Goal: Communication & Community: Answer question/provide support

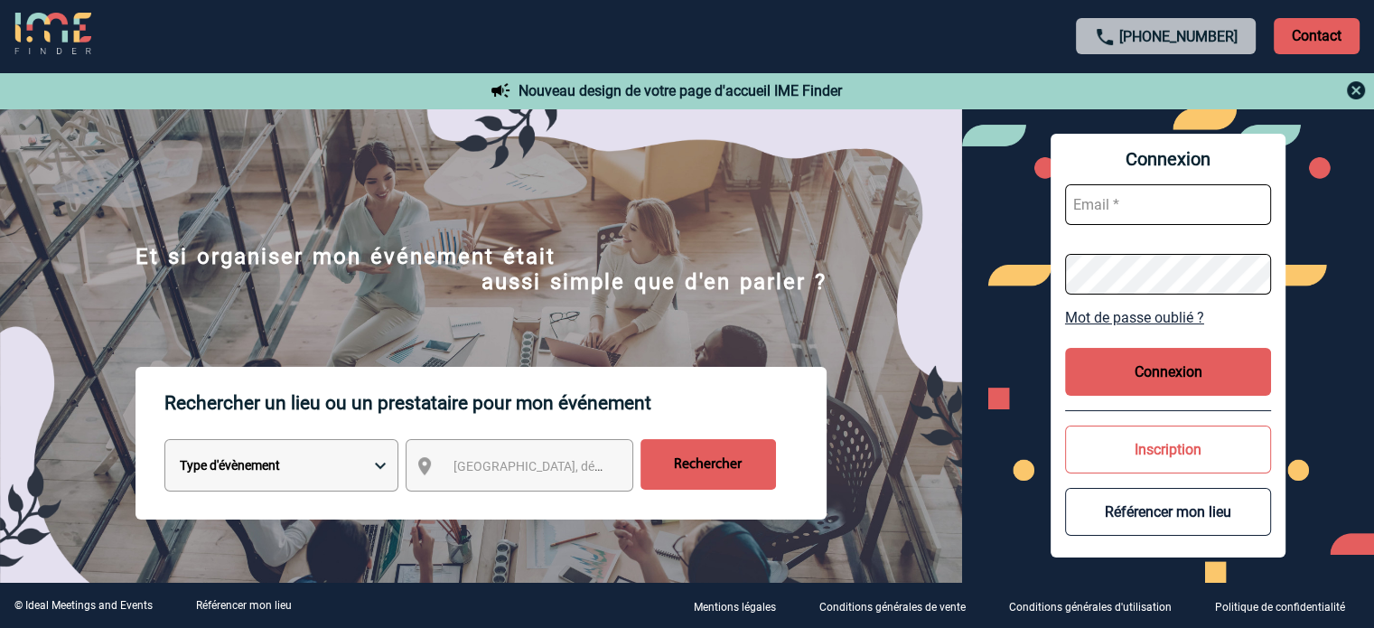
type input "tthiam@ime-groupe.com"
click at [1176, 359] on button "Connexion" at bounding box center [1168, 372] width 206 height 48
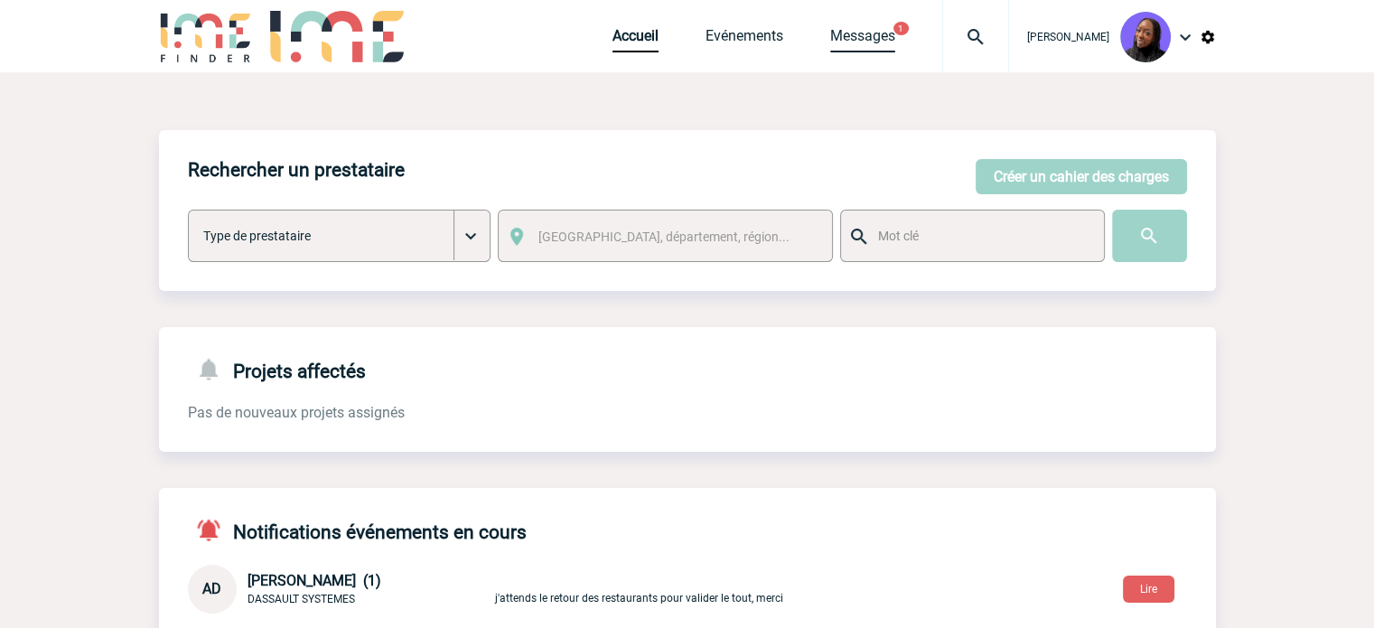
click at [884, 33] on link "Messages" at bounding box center [862, 39] width 65 height 25
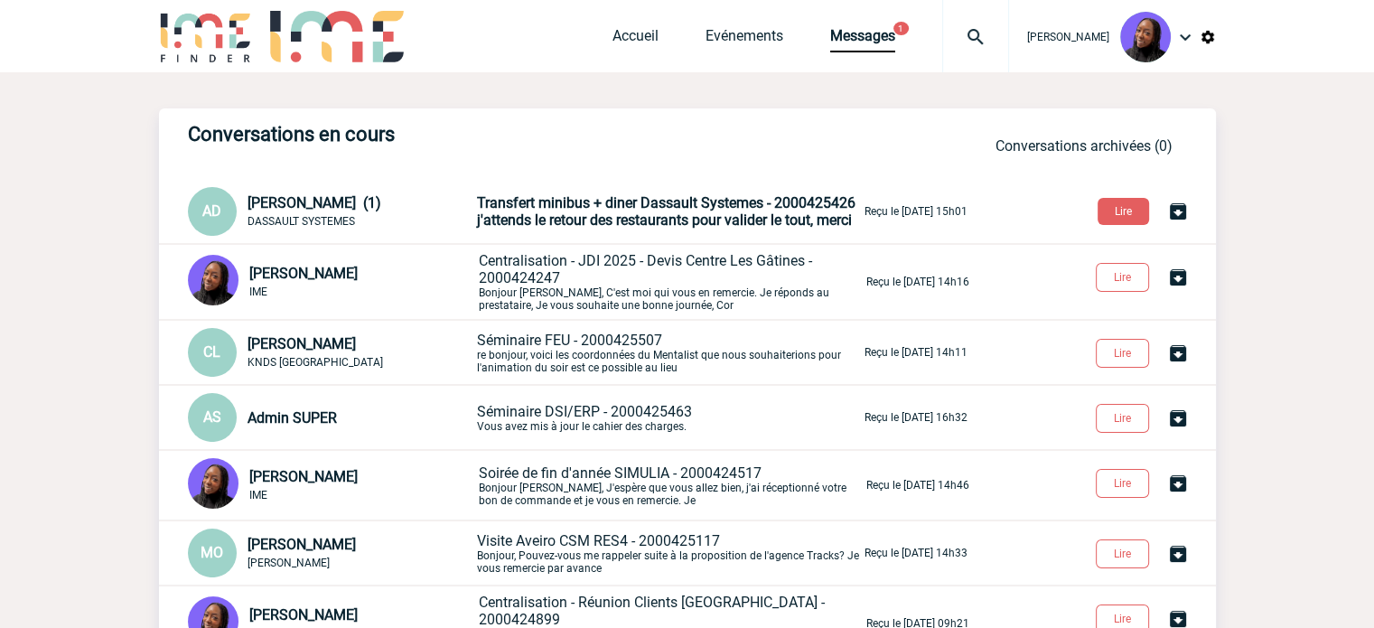
click at [585, 220] on span "j'attends le retour des restaurants pour valider le tout, merci" at bounding box center [664, 219] width 375 height 17
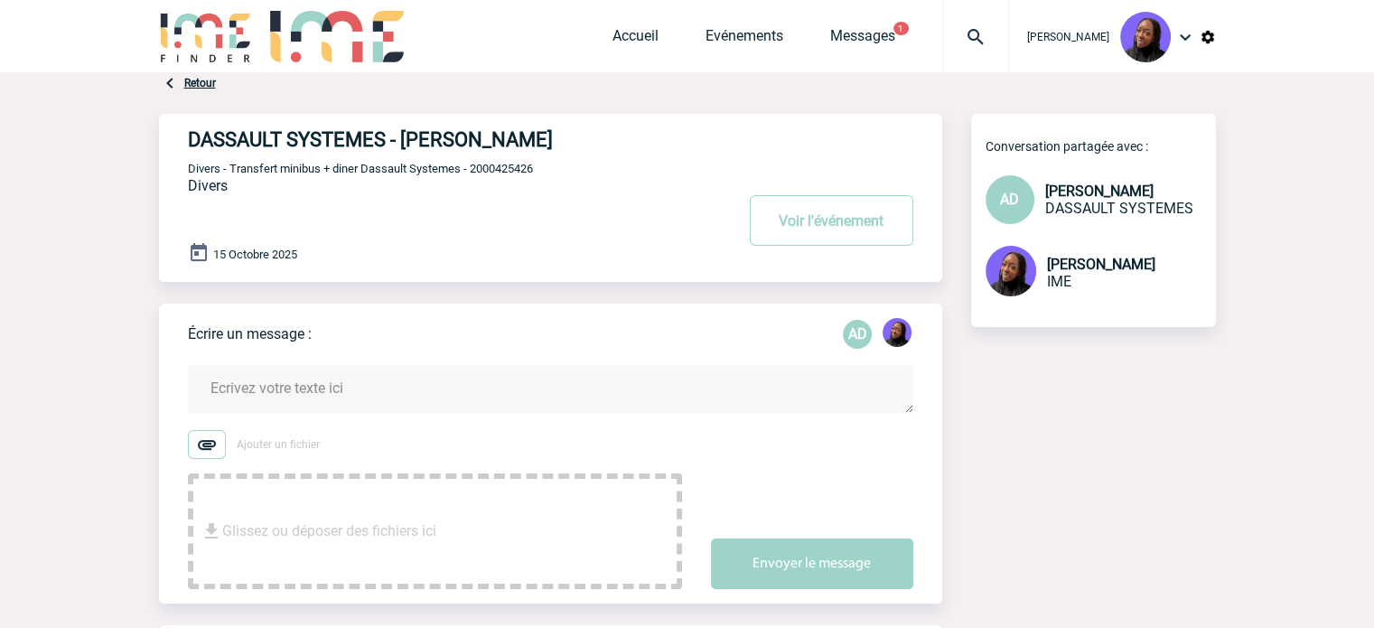
click at [315, 397] on textarea at bounding box center [551, 389] width 726 height 48
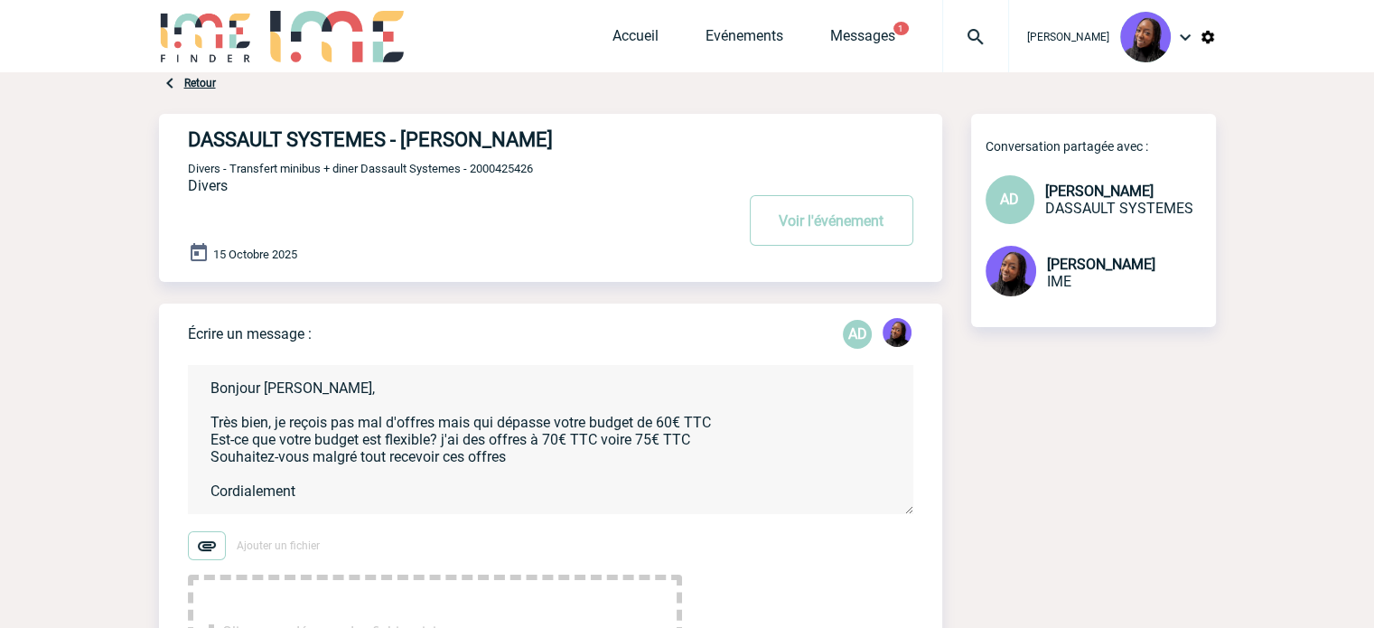
scroll to position [4, 0]
click at [349, 418] on textarea "Bonjour Anne-Catherine, Très bien, je reçois pas mal d'offres mais qui dépasse …" at bounding box center [551, 439] width 726 height 149
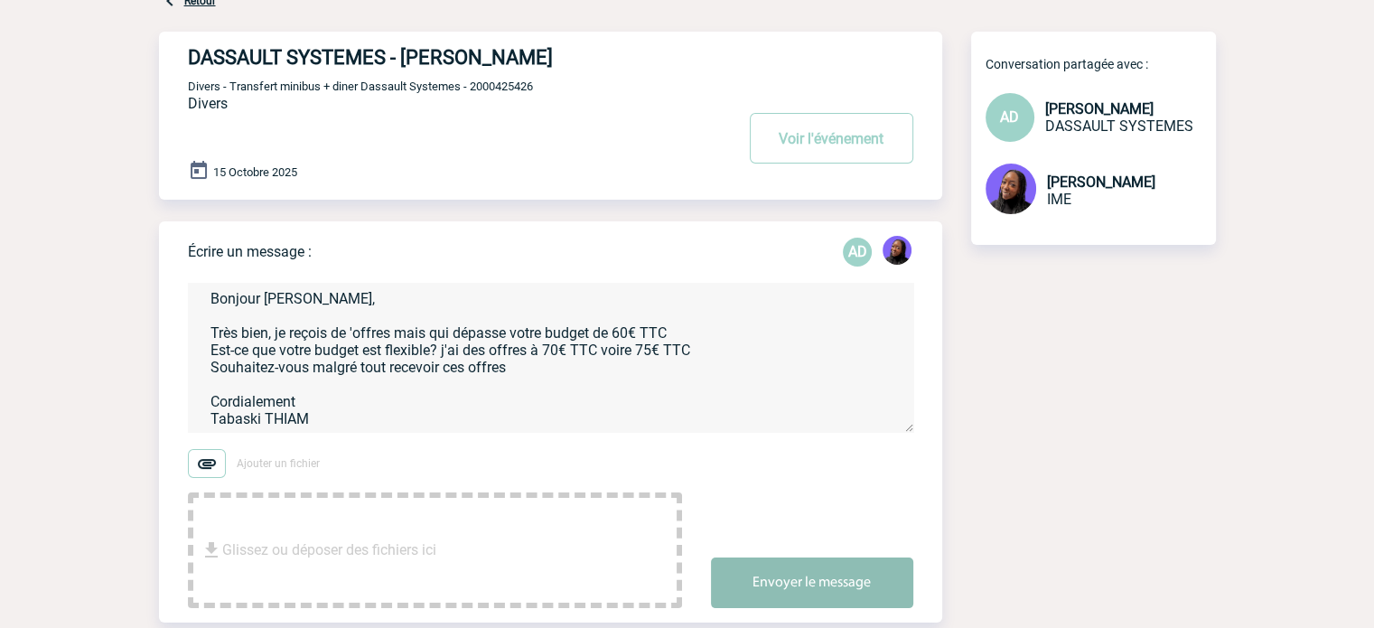
scroll to position [181, 0]
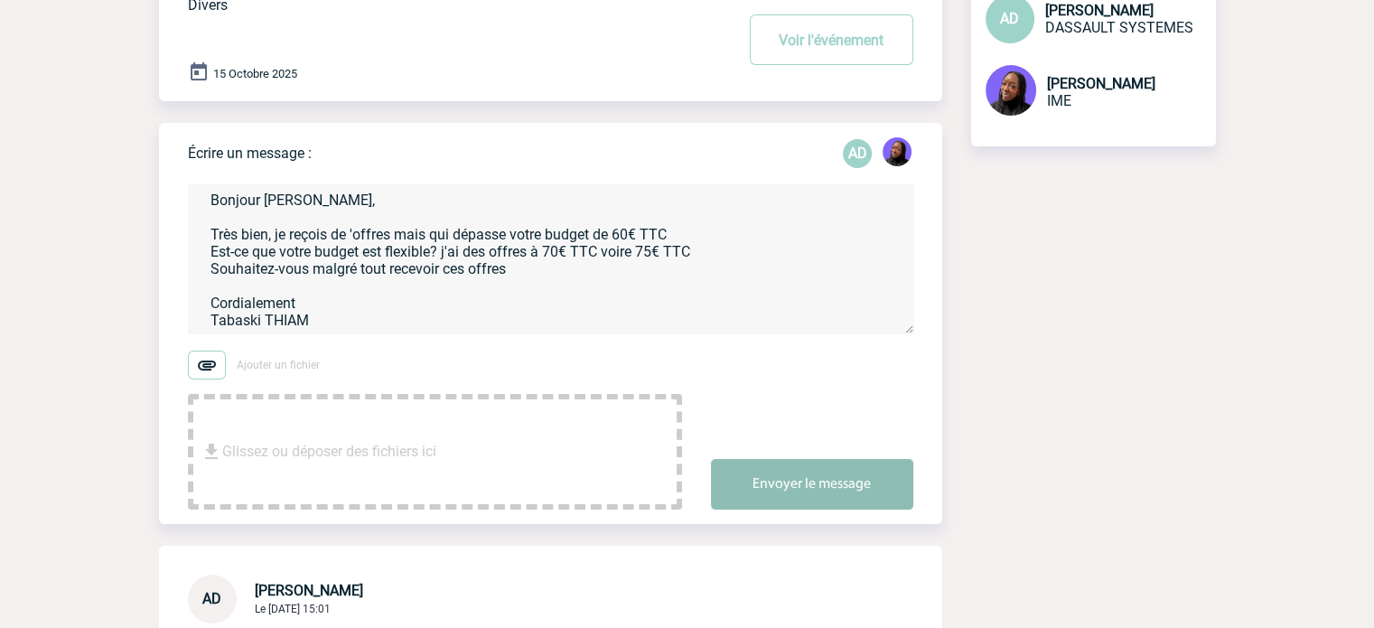
type textarea "Bonjour Anne-Catherine, Très bien, je reçois de 'offres mais qui dépasse votre …"
click at [820, 501] on button "Envoyer le message" at bounding box center [812, 484] width 202 height 51
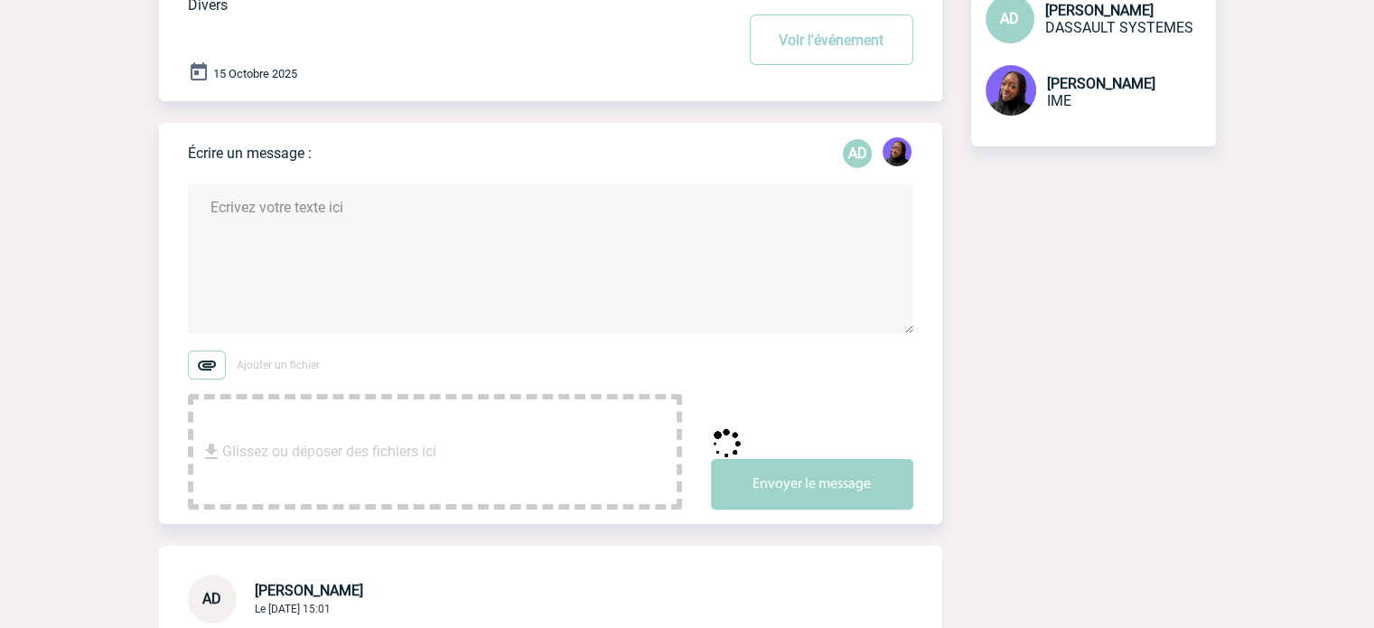
scroll to position [0, 0]
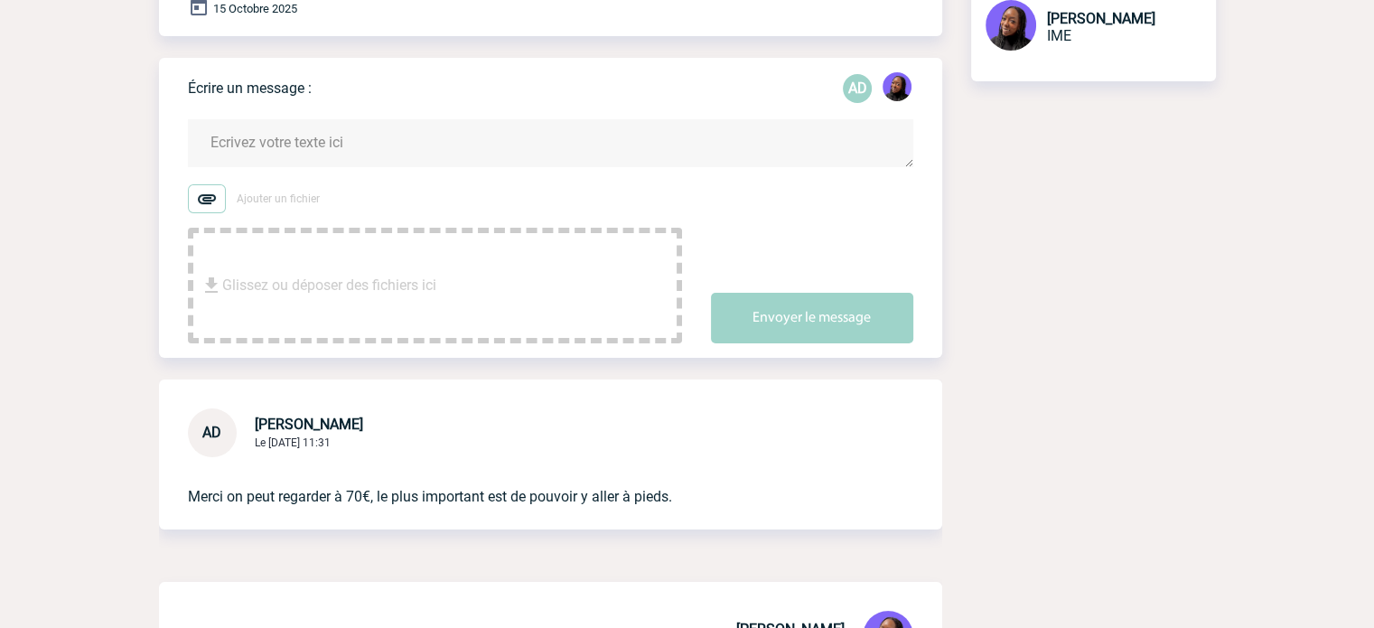
scroll to position [271, 0]
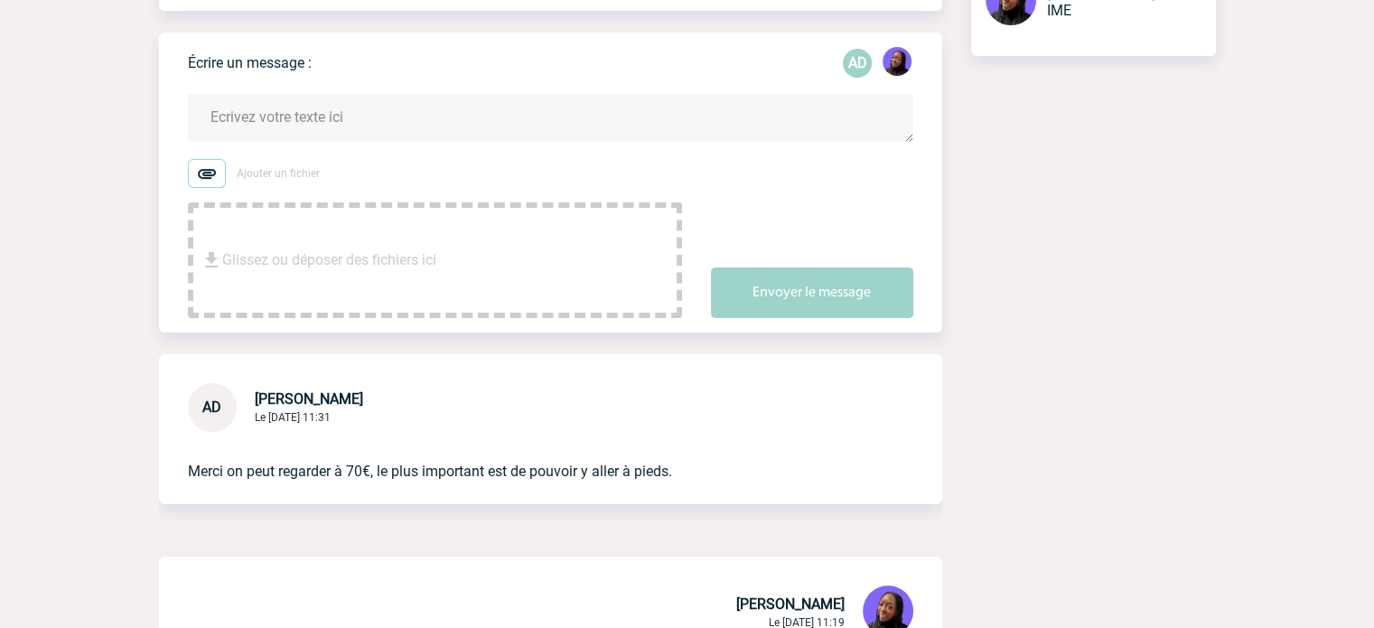
drag, startPoint x: 136, startPoint y: 223, endPoint x: 304, endPoint y: 204, distance: 169.1
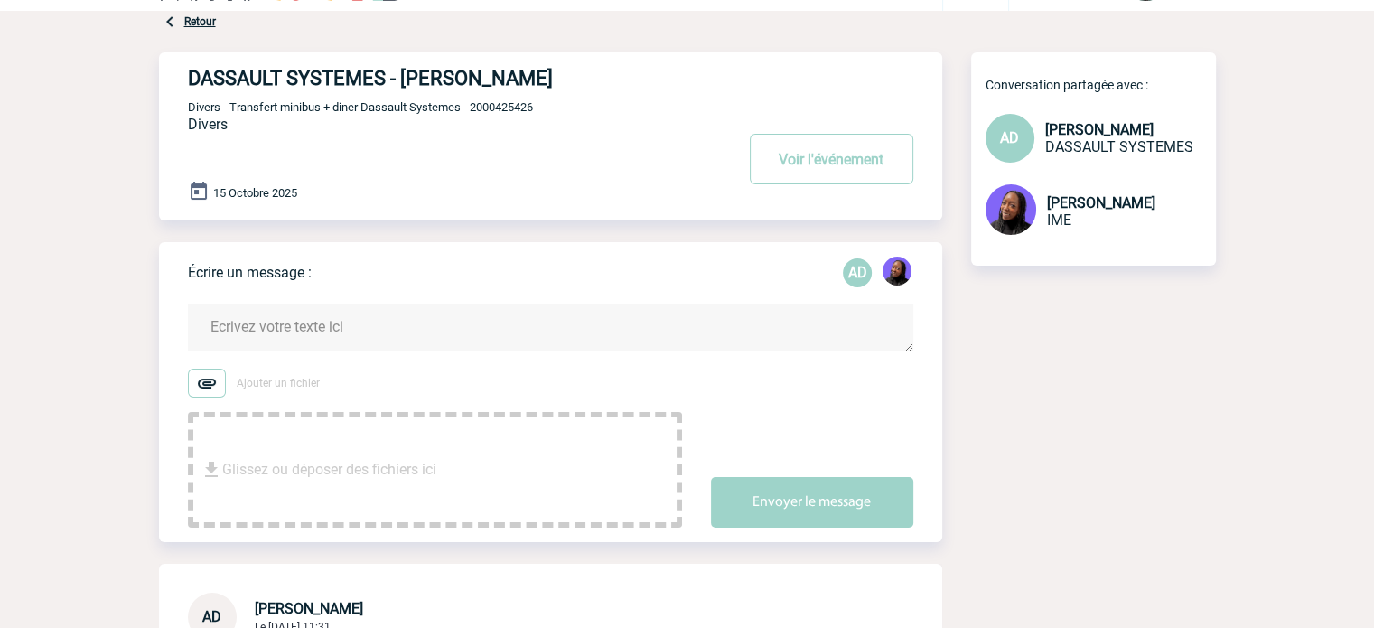
scroll to position [0, 0]
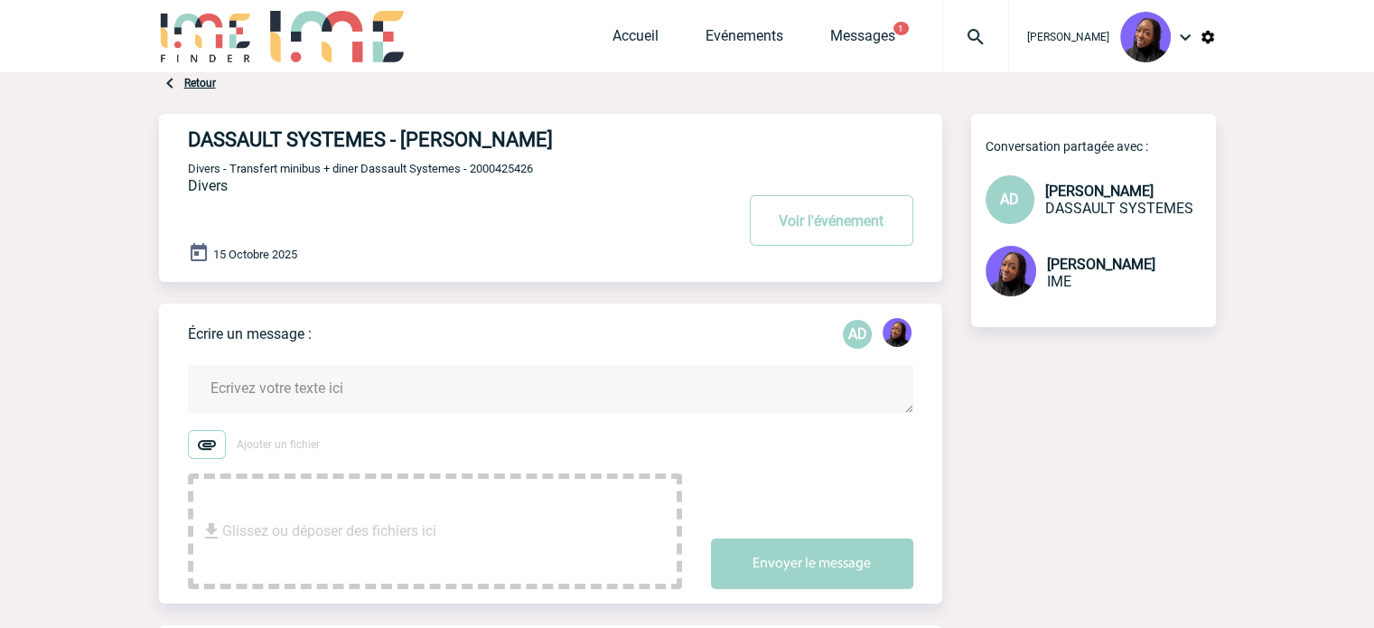
click at [502, 179] on div "DASSAULT SYSTEMES - [PERSON_NAME] Voir l'événement Divers - Transfert minibus +…" at bounding box center [565, 191] width 754 height 154
click at [499, 164] on span "Divers - Transfert minibus + diner Dassault Systemes - 2000425426" at bounding box center [360, 169] width 345 height 14
copy span "2000425426"
click at [282, 378] on textarea at bounding box center [551, 389] width 726 height 48
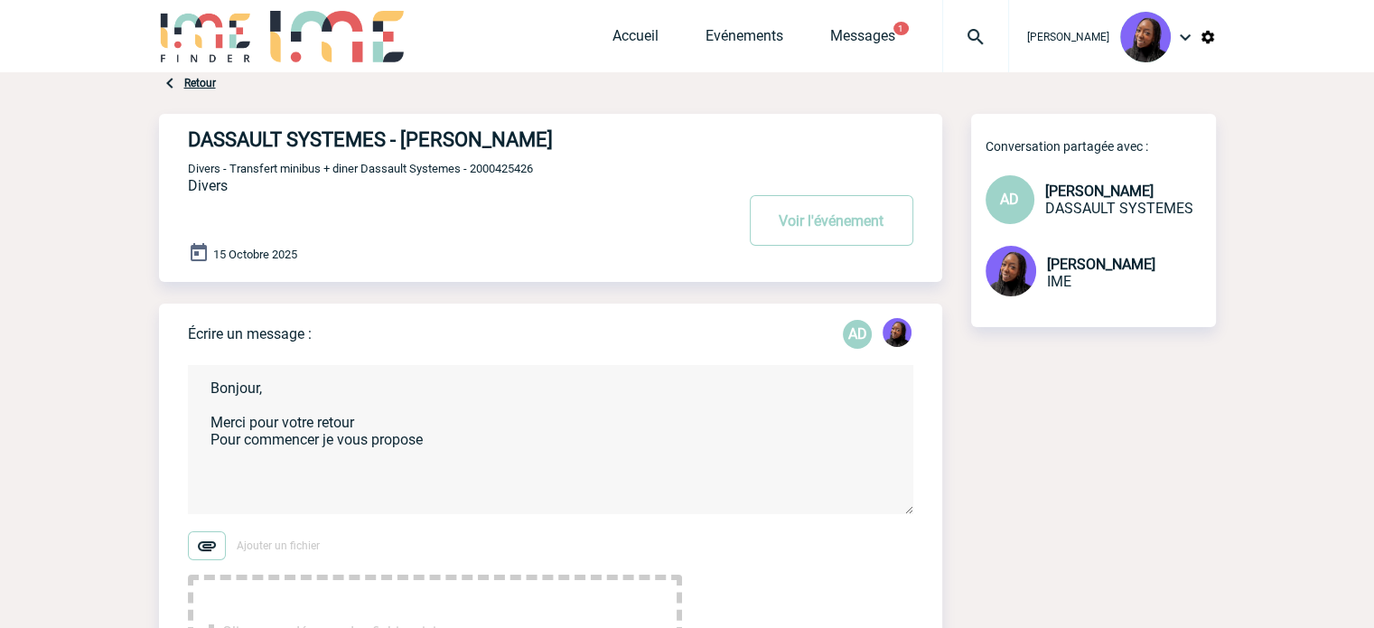
paste textarea "Le Petit [PERSON_NAME]"
click at [248, 485] on textarea "Bonjour, Merci pour votre retour Pour commencer je vous propose Le Petit [PERSO…" at bounding box center [551, 439] width 726 height 149
paste textarea "[STREET_ADDRESS][PERSON_NAME]"
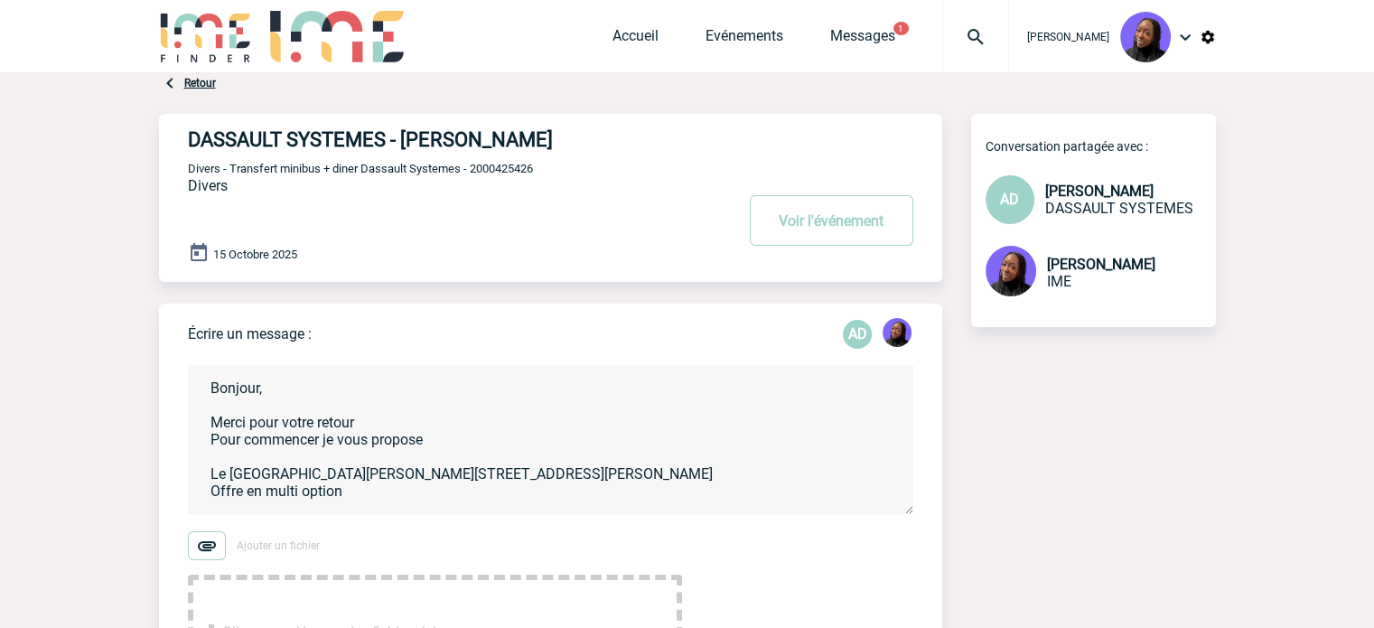
scroll to position [39, 0]
click at [432, 453] on textarea "Bonjour, Merci pour votre retour Pour commencer je vous propose Le [GEOGRAPHIC_…" at bounding box center [551, 439] width 726 height 149
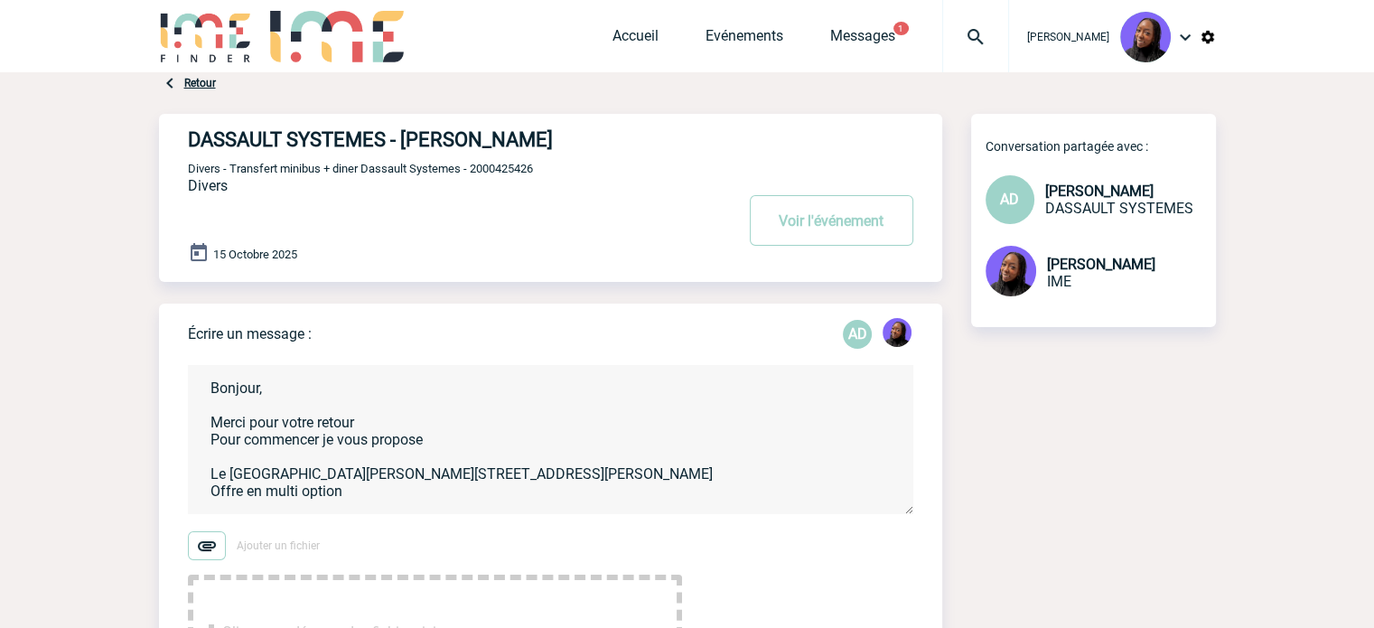
click at [271, 475] on textarea "Bonjour, Merci pour votre retour Pour commencer je vous propose Le [GEOGRAPHIC_…" at bounding box center [551, 439] width 726 height 149
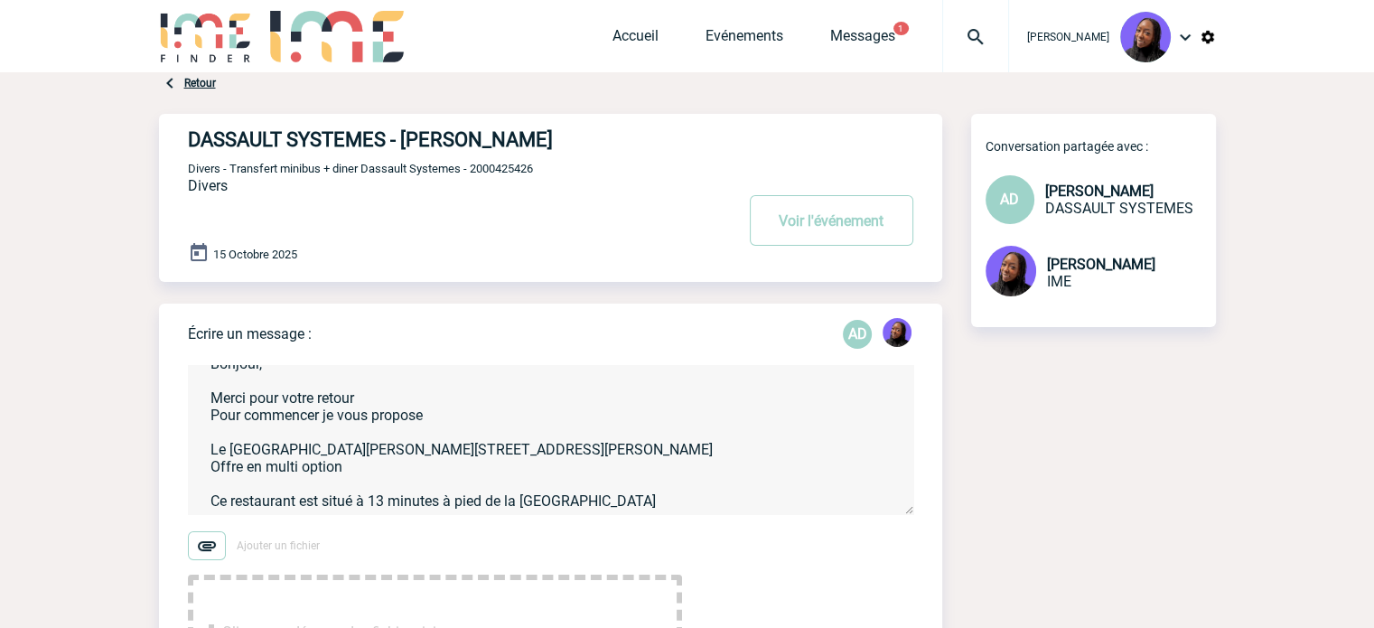
scroll to position [73, 0]
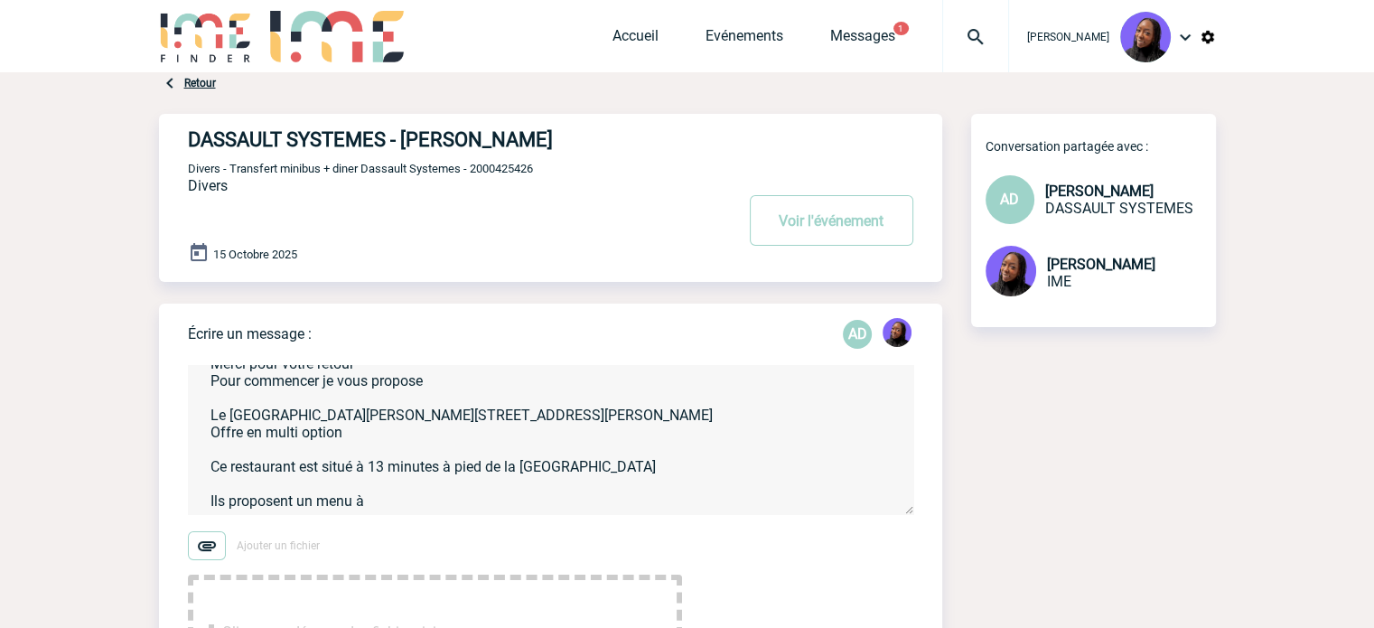
click at [392, 503] on textarea "Bonjour, Merci pour votre retour Pour commencer je vous propose Le [GEOGRAPHIC_…" at bounding box center [551, 439] width 726 height 149
click at [588, 501] on textarea "Bonjour, Merci pour votre retour Pour commencer je vous propose Le [GEOGRAPHIC_…" at bounding box center [551, 439] width 726 height 149
paste textarea "Apéritif 1 Coupe de Prosecco par personne Entrées Tartare de saumon, piment & c…"
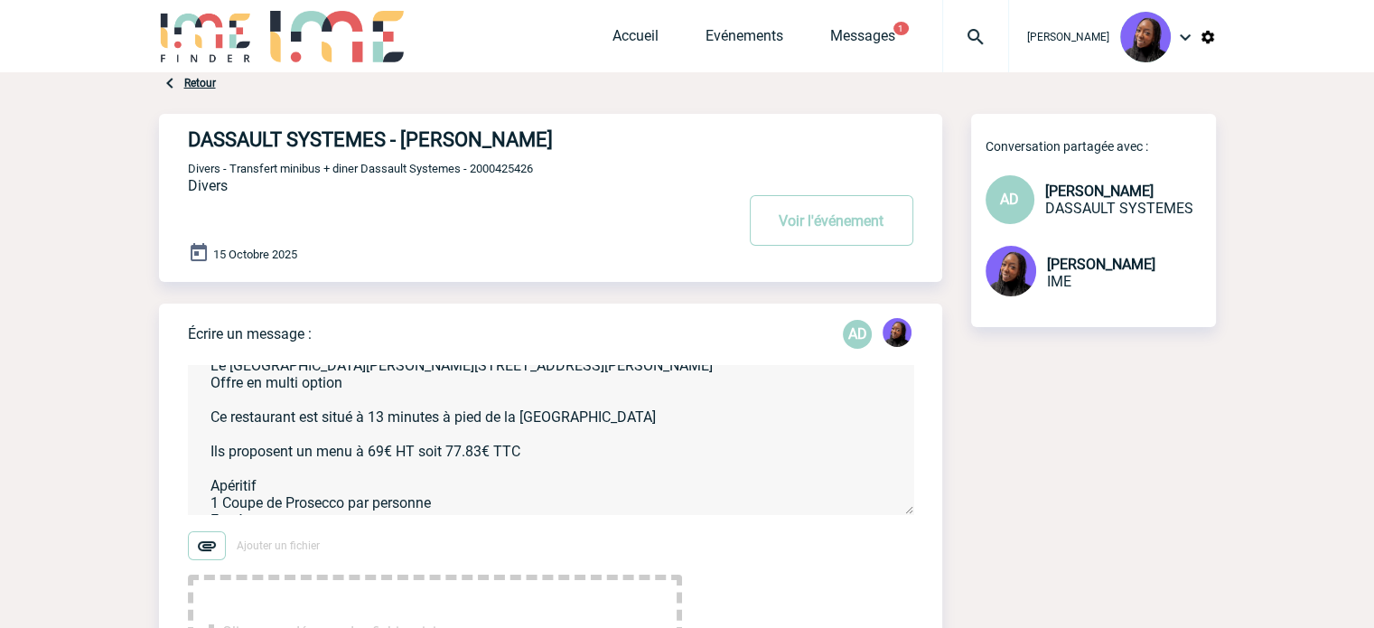
scroll to position [437, 0]
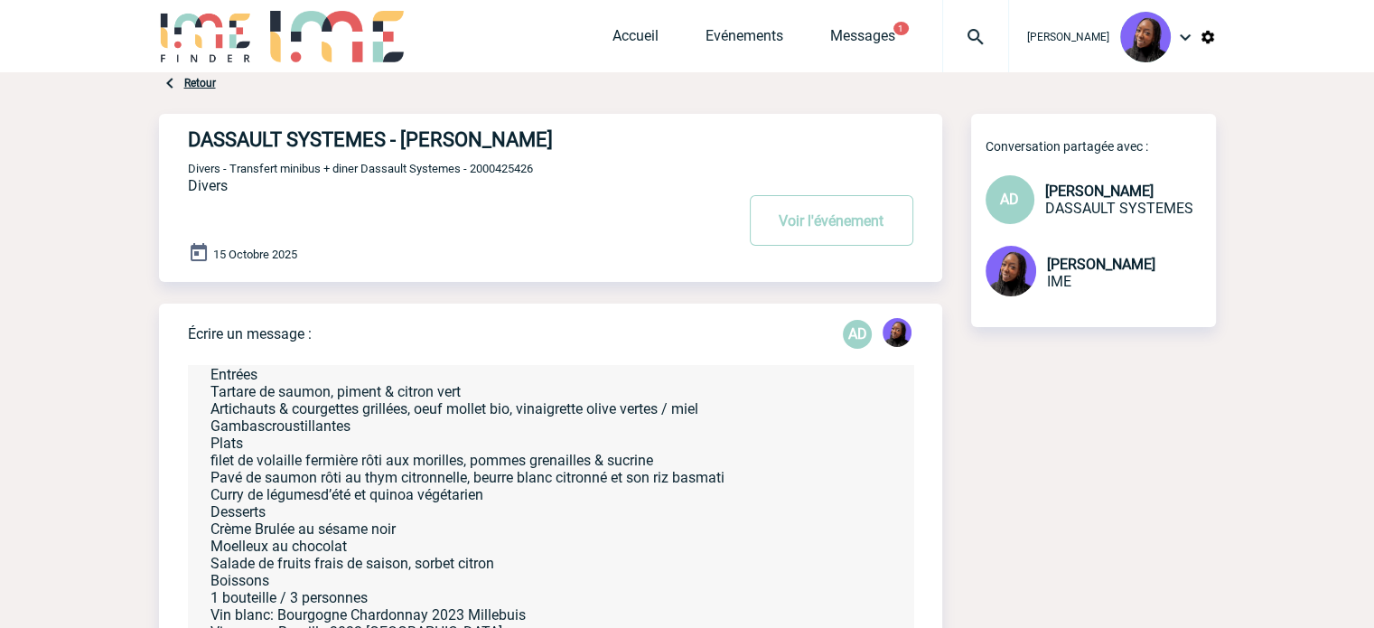
drag, startPoint x: 904, startPoint y: 505, endPoint x: 672, endPoint y: 545, distance: 234.7
click at [867, 627] on html "[PERSON_NAME] Accueil Evénements 1" at bounding box center [687, 314] width 1374 height 628
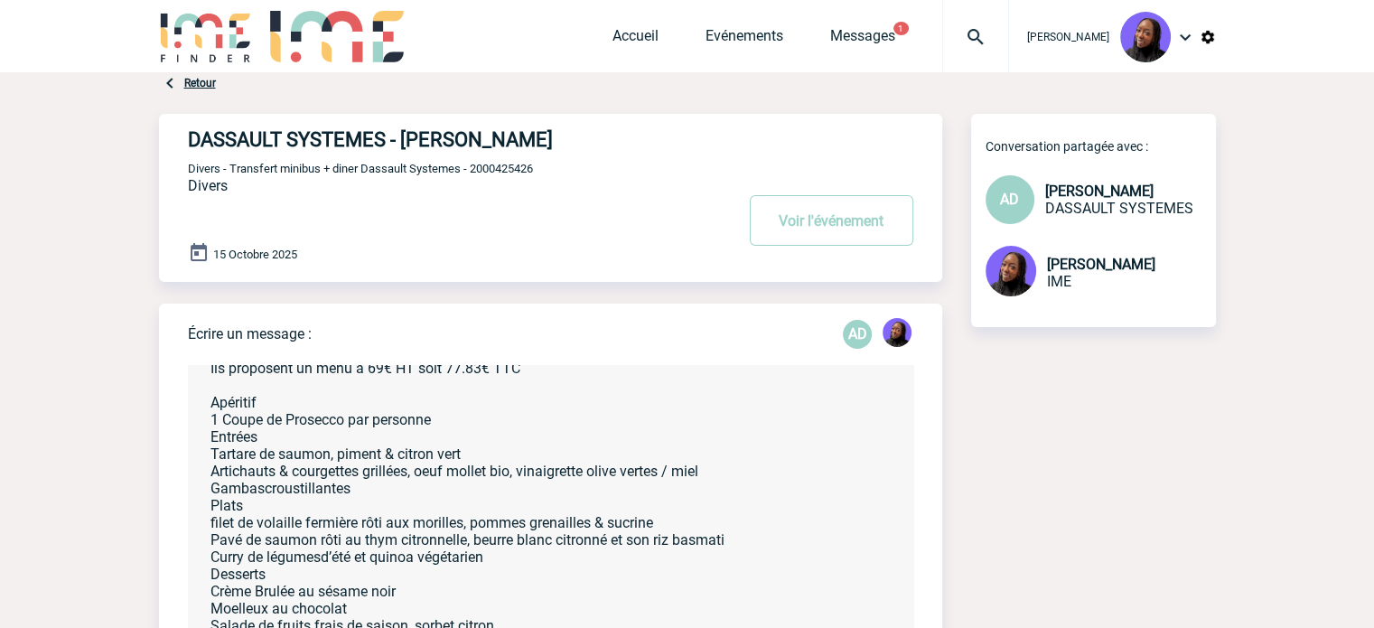
scroll to position [223, 0]
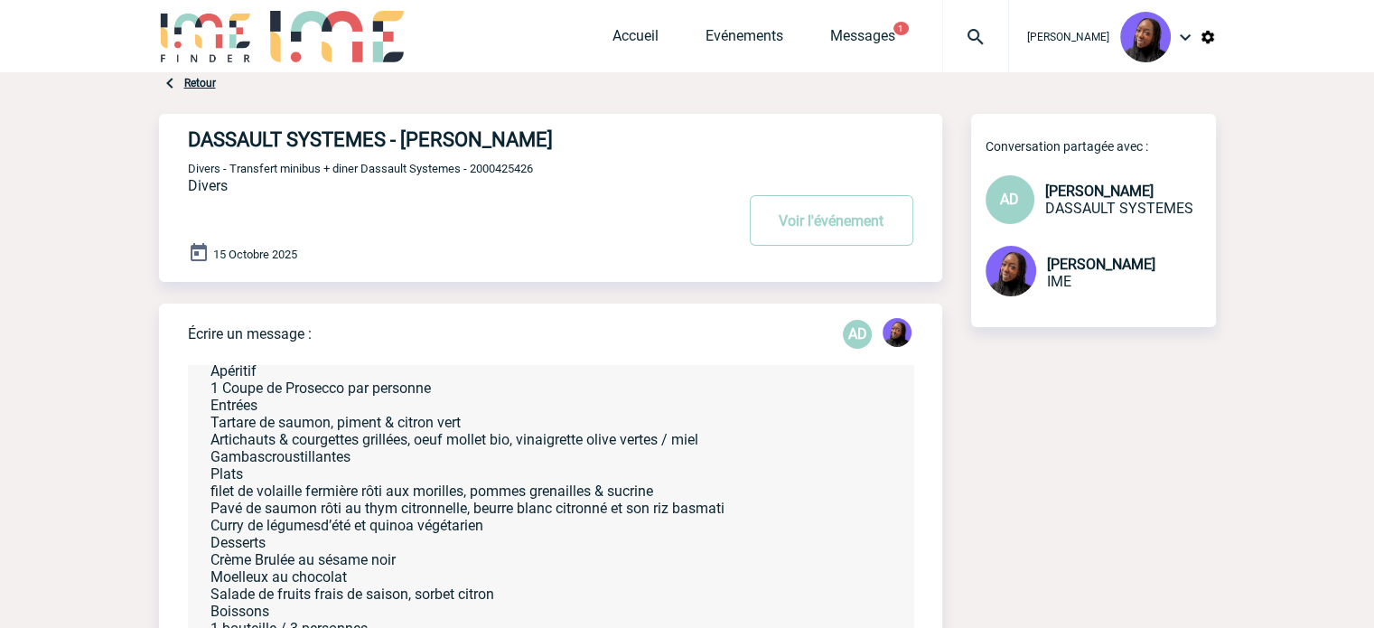
click at [206, 423] on textarea "Bonjour, Merci pour votre retour Pour commencer je vous propose Le [GEOGRAPHIC_…" at bounding box center [551, 521] width 726 height 313
click at [495, 408] on textarea "Bonjour, Merci pour votre retour Pour commencer je vous propose Le [GEOGRAPHIC_…" at bounding box center [551, 521] width 726 height 313
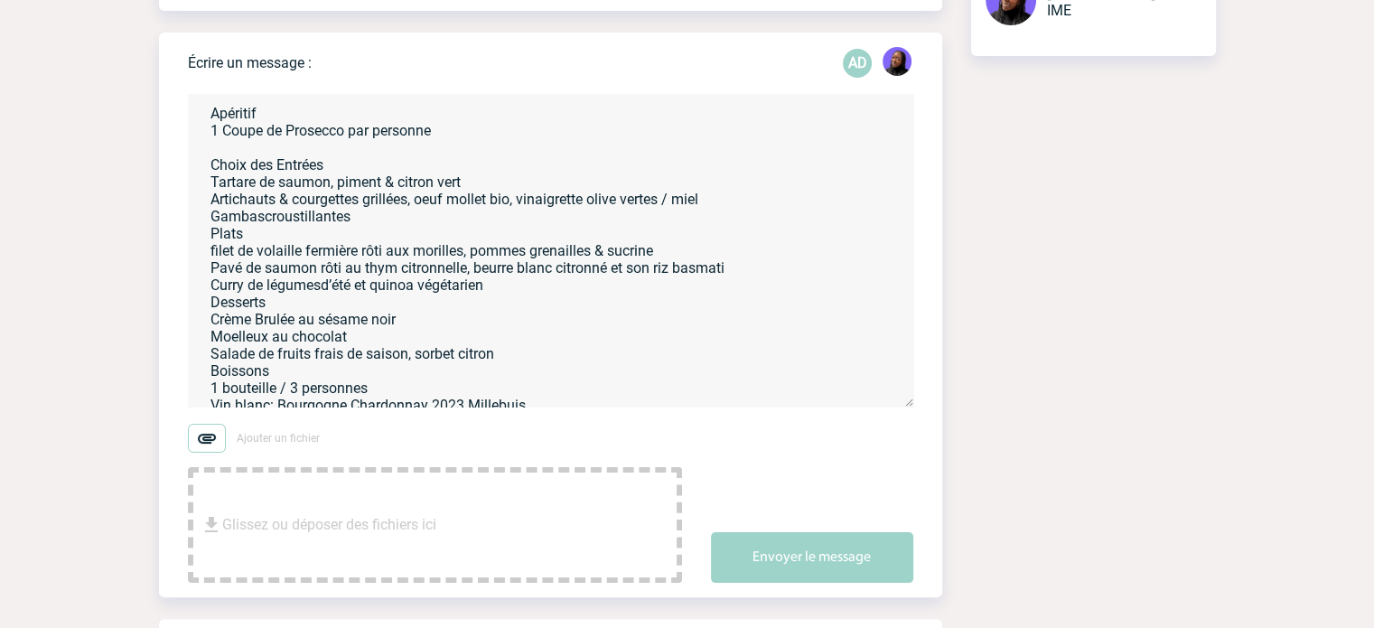
scroll to position [208, 0]
click at [273, 184] on textarea "Bonjour, Merci pour votre retour Pour commencer je vous propose Le [GEOGRAPHIC_…" at bounding box center [551, 250] width 726 height 313
click at [319, 205] on textarea "Bonjour, Merci pour votre retour Pour commencer je vous propose Le [GEOGRAPHIC_…" at bounding box center [551, 250] width 726 height 313
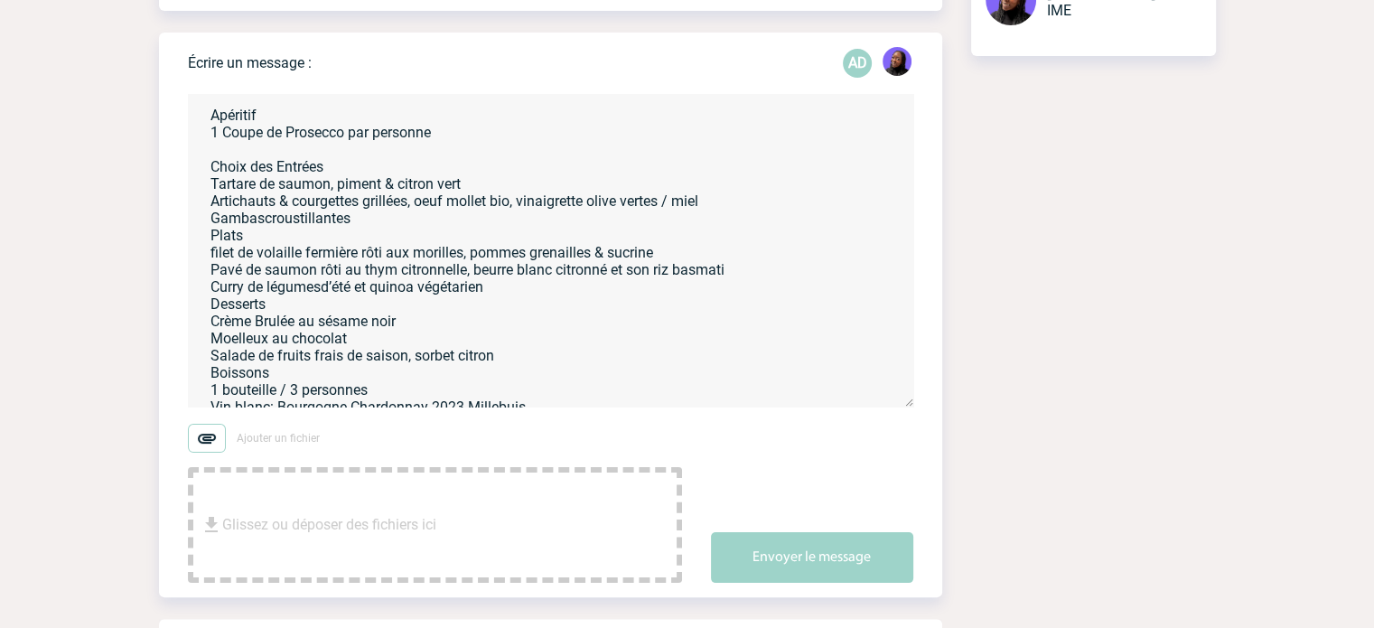
drag, startPoint x: 275, startPoint y: 183, endPoint x: 213, endPoint y: 188, distance: 61.7
click at [213, 188] on textarea "Bonjour, Merci pour votre retour Pour commencer je vous propose Le [GEOGRAPHIC_…" at bounding box center [551, 250] width 726 height 313
click at [380, 240] on textarea "Bonjour, Merci pour votre retour Pour commencer je vous propose Le [GEOGRAPHIC_…" at bounding box center [551, 250] width 726 height 313
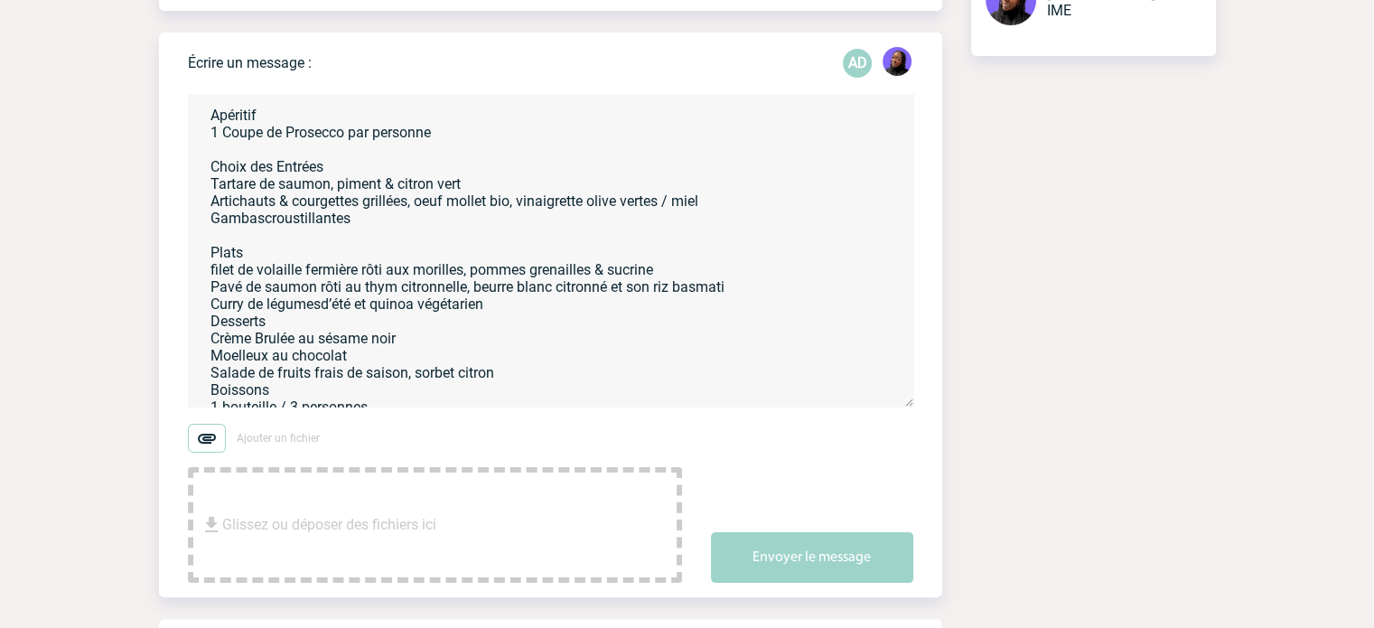
click at [206, 271] on textarea "Bonjour, Merci pour votre retour Pour commencer je vous propose Le [GEOGRAPHIC_…" at bounding box center [551, 250] width 726 height 313
paste textarea "Choix des"
click at [263, 239] on textarea "Bonjour, Merci pour votre retour Pour commencer je vous propose Le [GEOGRAPHIC_…" at bounding box center [551, 250] width 726 height 313
click at [432, 223] on textarea "Bonjour, Merci pour votre retour Pour commencer je vous propose Le [GEOGRAPHIC_…" at bounding box center [551, 250] width 726 height 313
click at [523, 330] on textarea "Bonjour, Merci pour votre retour Pour commencer je vous propose Le [GEOGRAPHIC_…" at bounding box center [551, 250] width 726 height 313
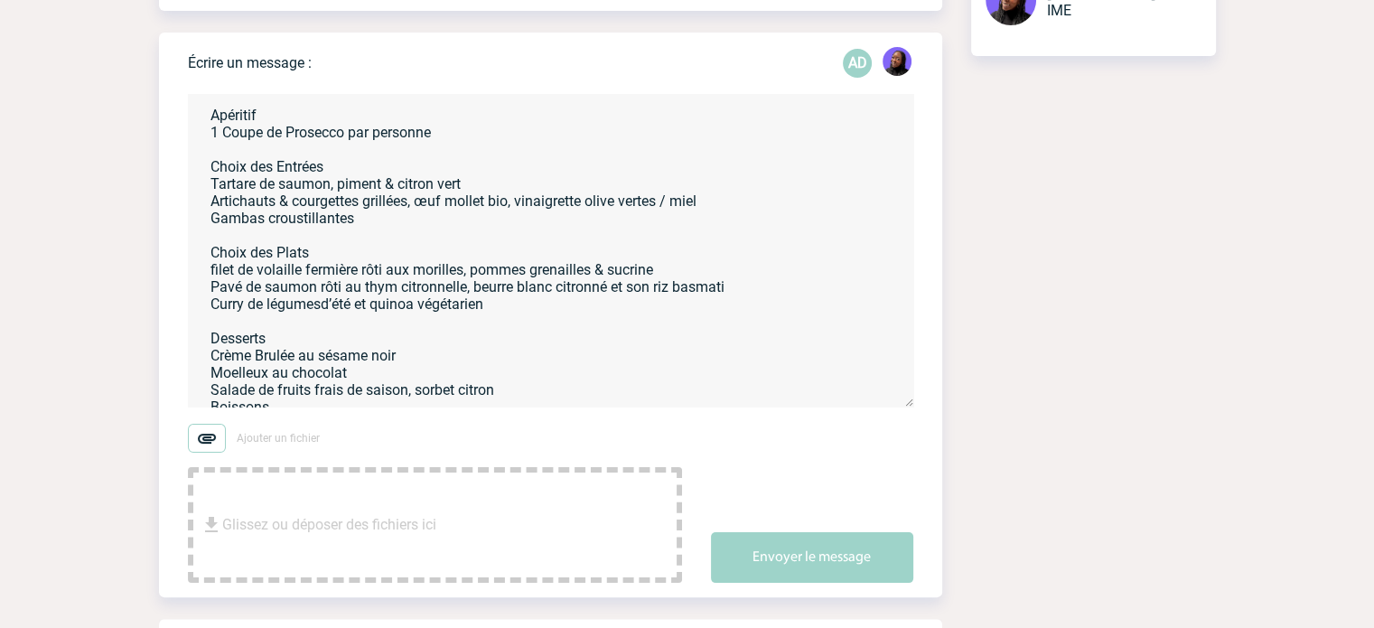
click at [211, 362] on textarea "Bonjour, Merci pour votre retour Pour commencer je vous propose Le [GEOGRAPHIC_…" at bounding box center [551, 250] width 726 height 313
paste textarea "Choix des"
click at [322, 324] on textarea "Bonjour, Merci pour votre retour Pour commencer je vous propose Le [GEOGRAPHIC_…" at bounding box center [551, 250] width 726 height 313
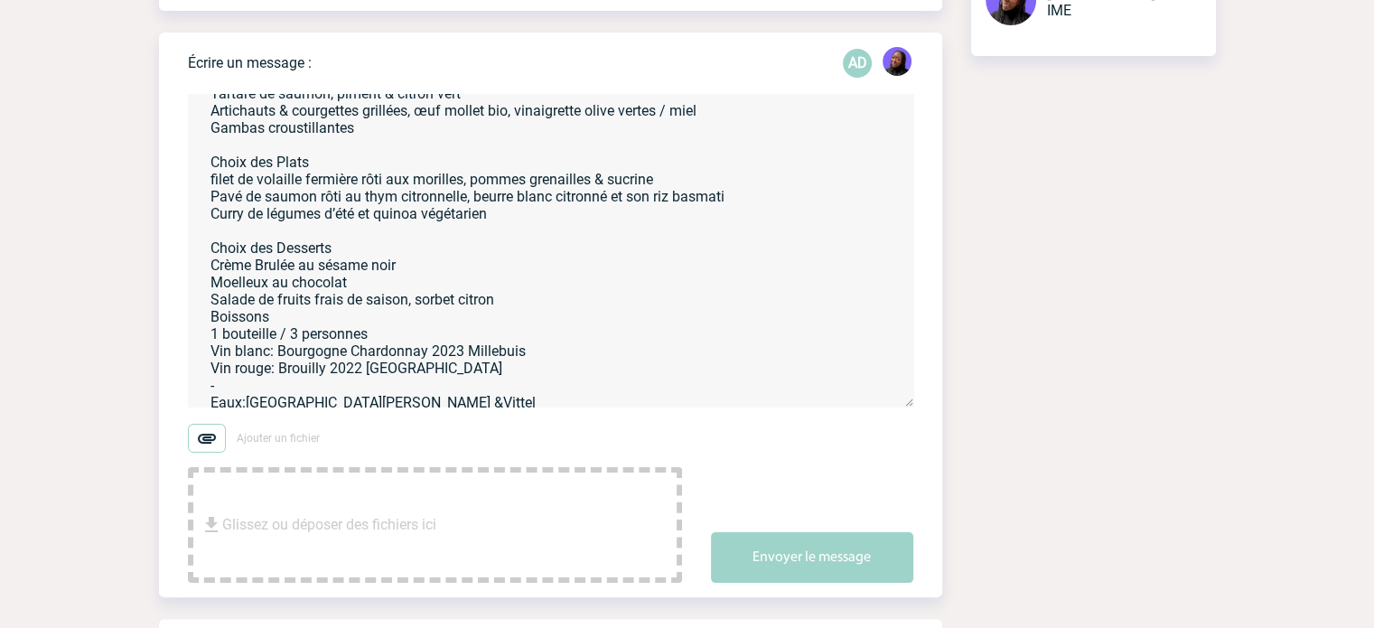
click at [510, 325] on textarea "Bonjour, Merci pour votre retour Pour commencer je vous propose Le [GEOGRAPHIC_…" at bounding box center [551, 250] width 726 height 313
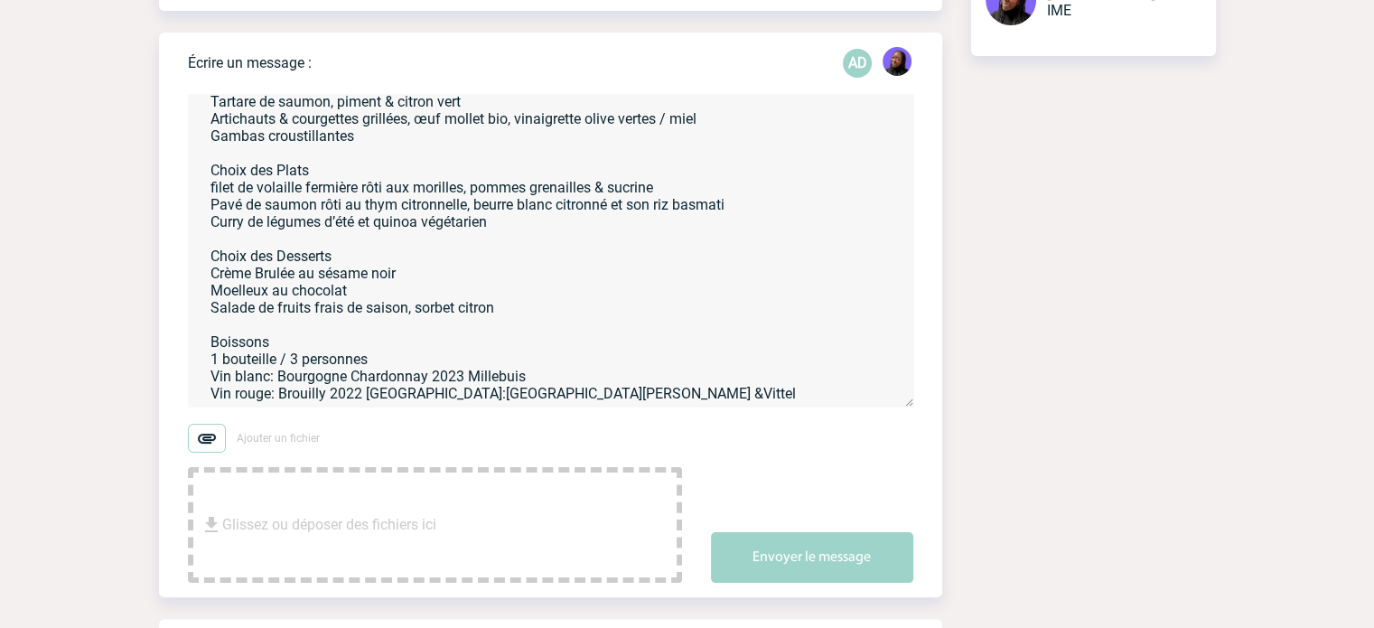
scroll to position [382, 0]
click at [248, 361] on textarea "Bonjour, Merci pour votre retour Pour commencer je vous propose Le [GEOGRAPHIC_…" at bounding box center [551, 250] width 726 height 313
click at [436, 361] on textarea "Bonjour, Merci pour votre retour Pour commencer je vous propose Le [GEOGRAPHIC_…" at bounding box center [551, 250] width 726 height 313
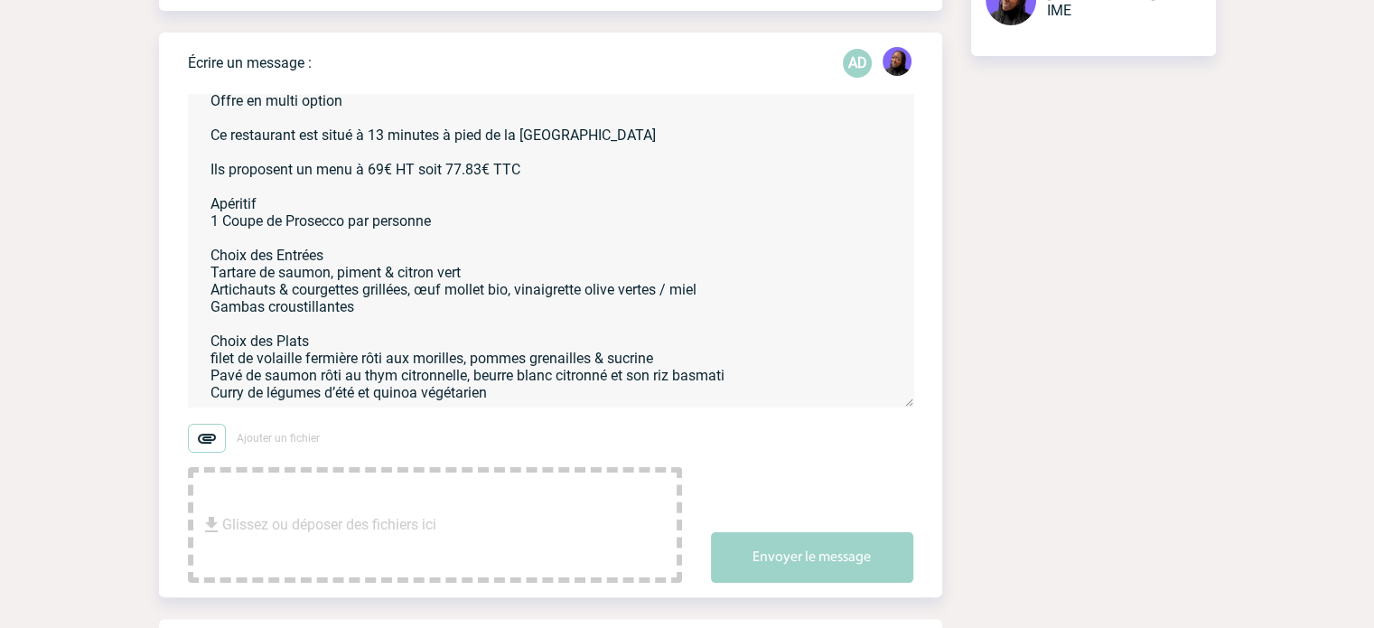
scroll to position [90, 0]
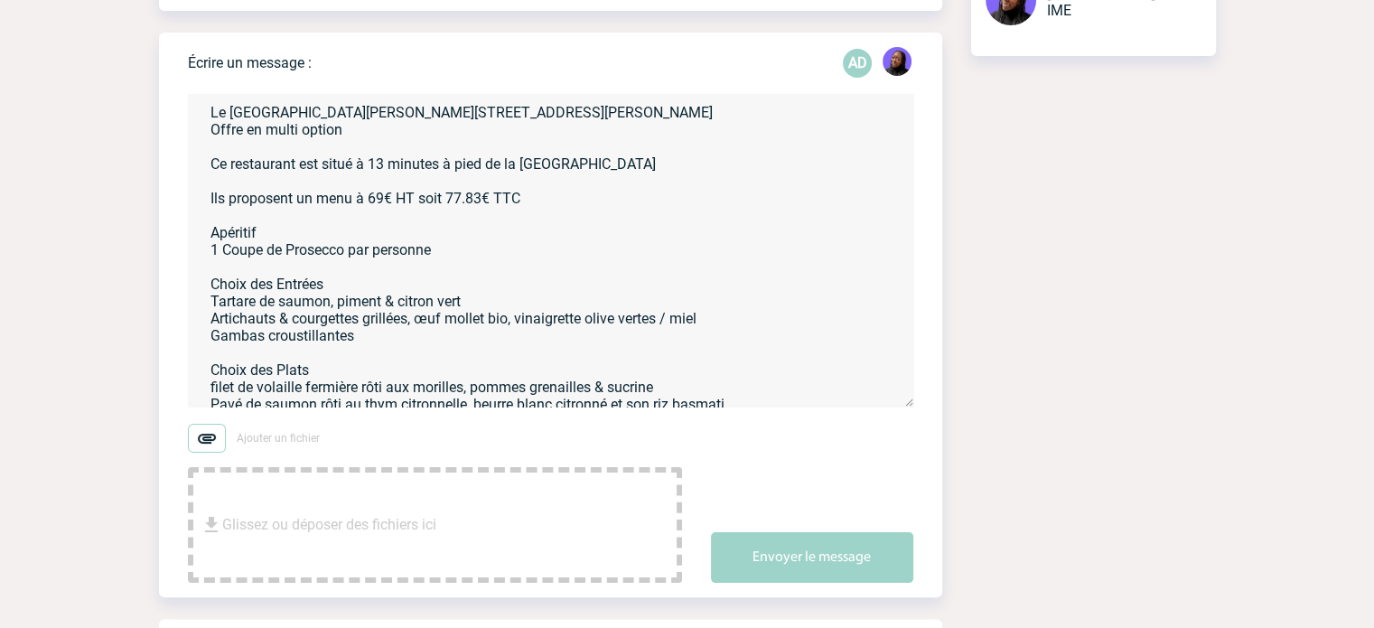
click at [547, 220] on textarea "Bonjour, Merci pour votre retour Pour commencer je vous propose Le [GEOGRAPHIC_…" at bounding box center [551, 250] width 726 height 313
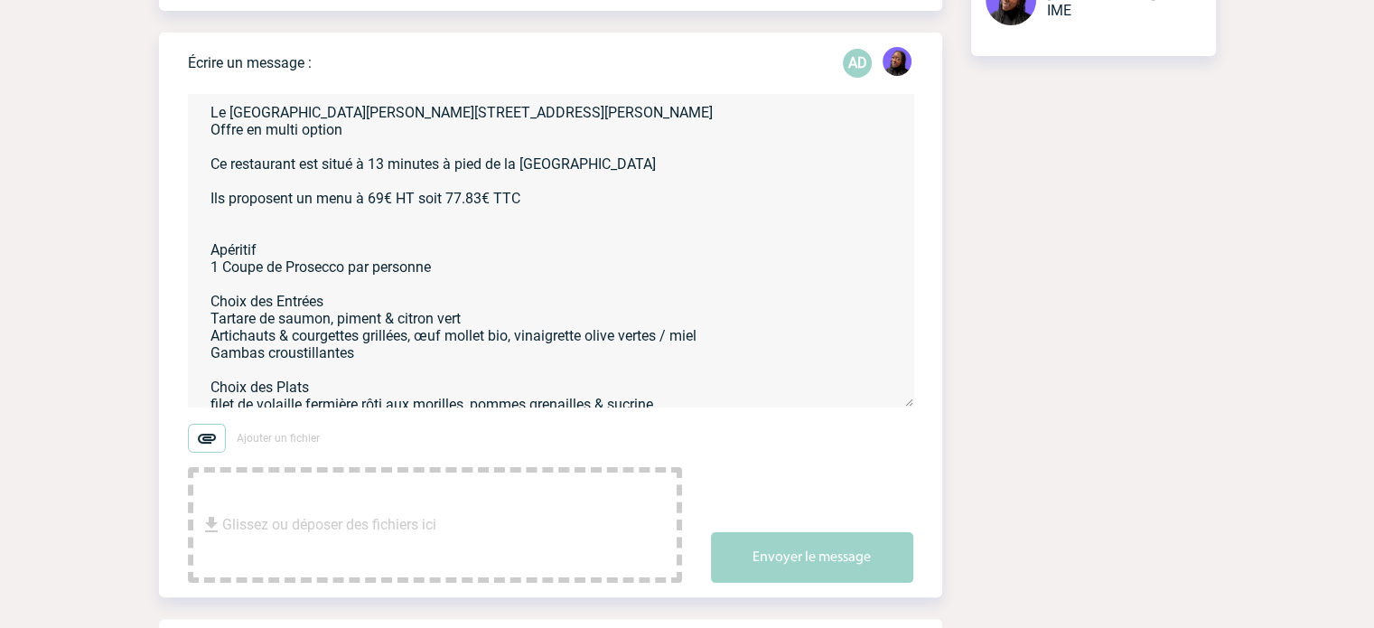
paste textarea "Petit [PERSON_NAME], brasserie chic du 16ᵉ, vous accueille tous les jours de 8h…"
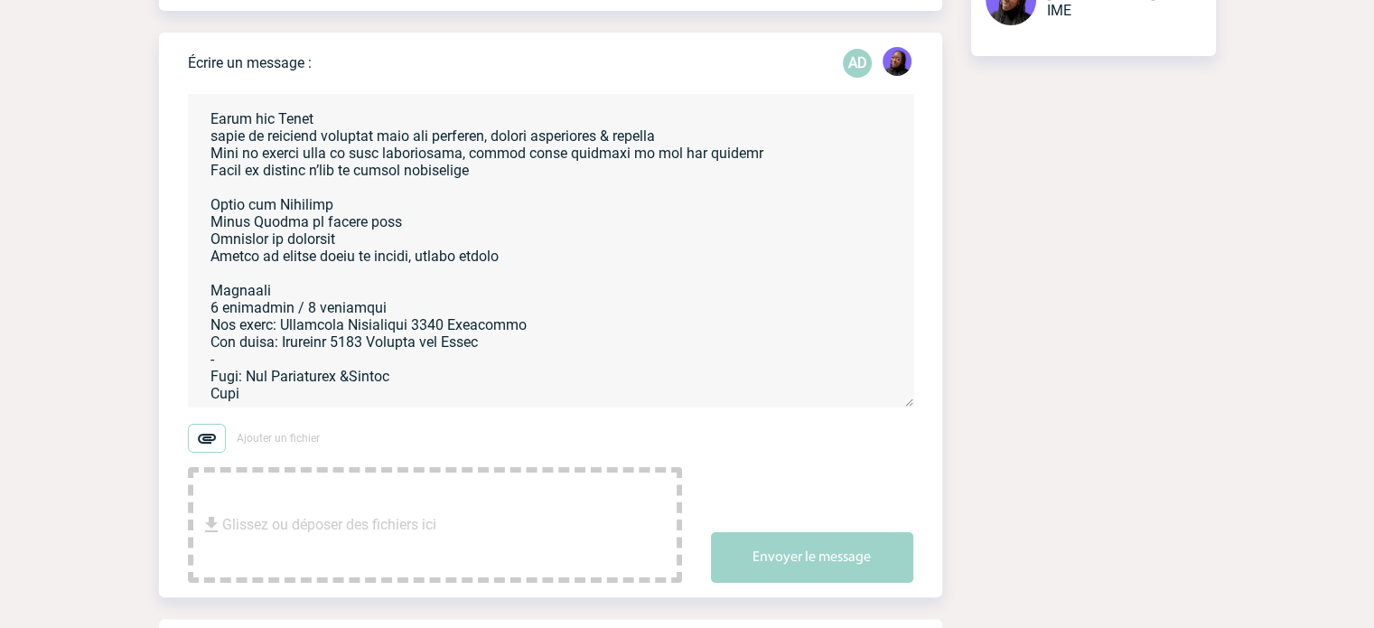
scroll to position [452, 0]
click at [269, 383] on textarea at bounding box center [551, 250] width 726 height 313
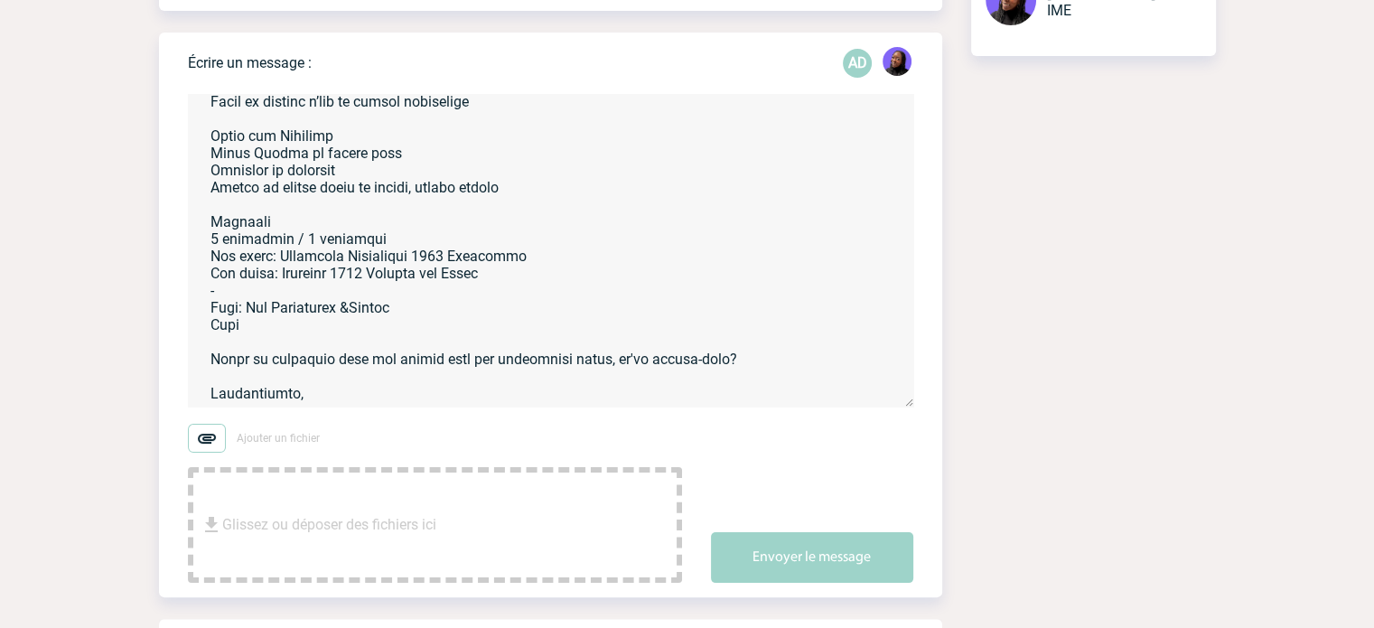
scroll to position [500, 0]
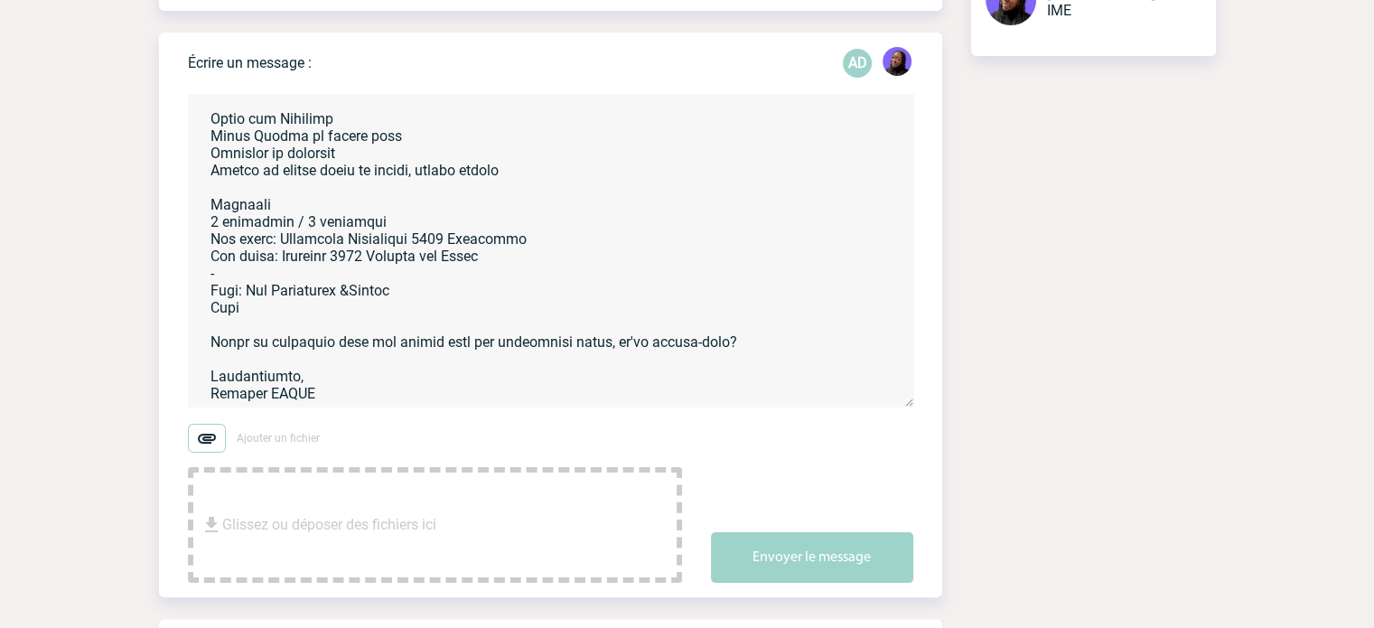
type textarea "Loremip, Dolor sita conse adipis Elit seddoeius te inci utlabor Et Dolor Magnaa…"
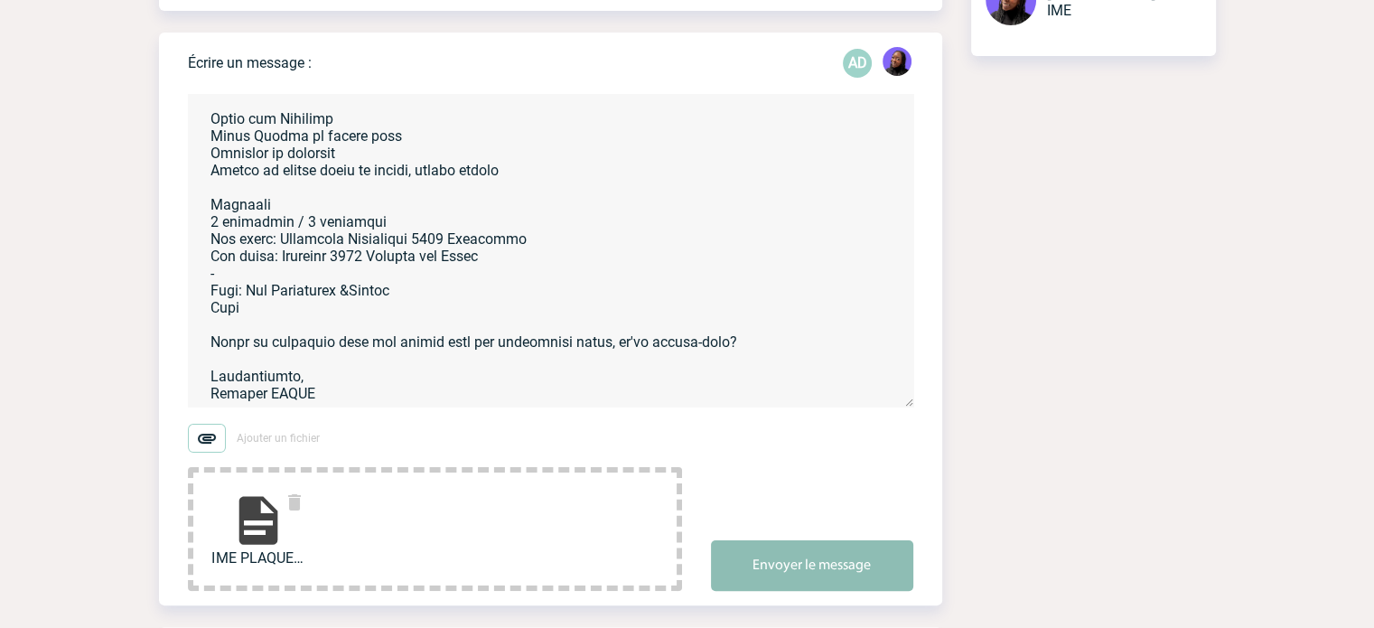
click at [809, 563] on button "Envoyer le message" at bounding box center [812, 565] width 202 height 51
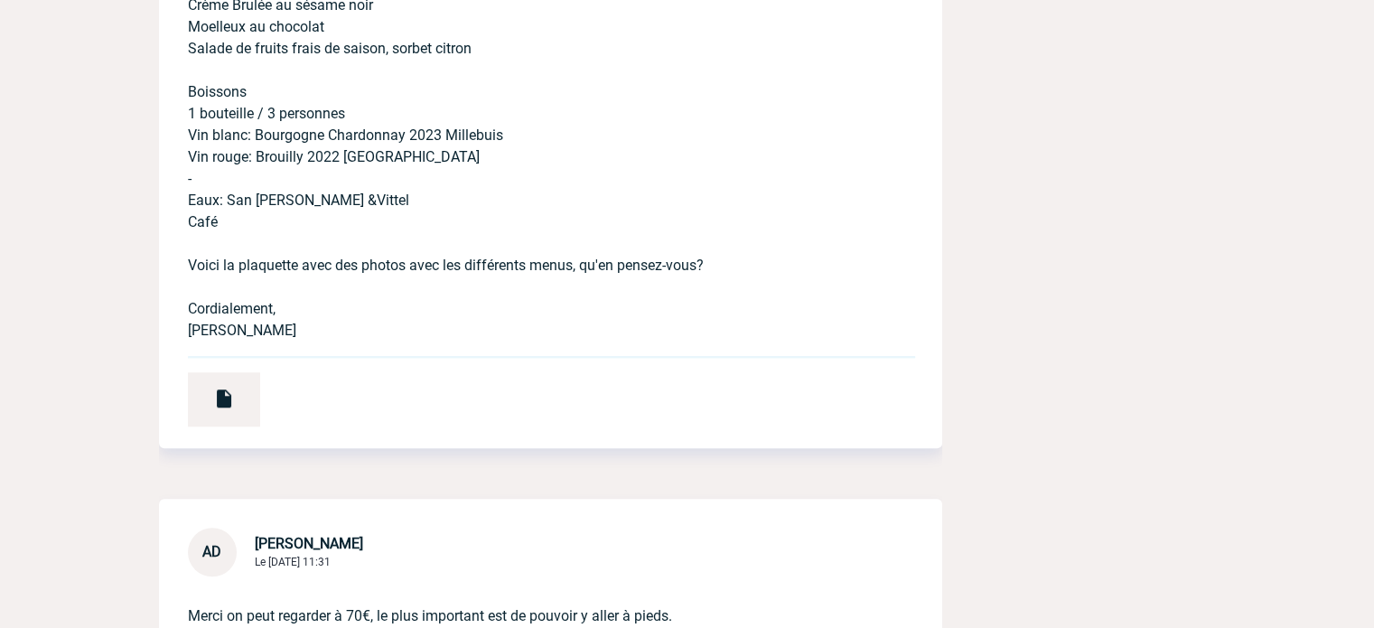
scroll to position [1807, 0]
